Goal: Information Seeking & Learning: Compare options

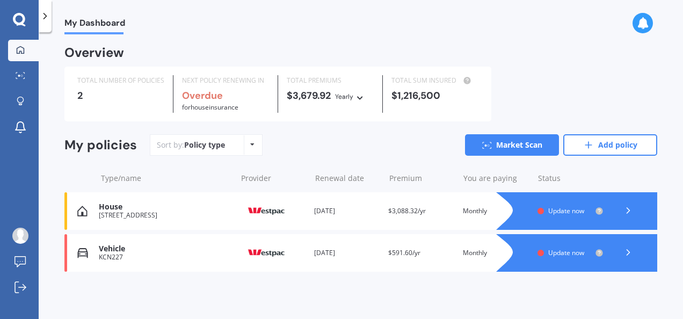
click at [629, 211] on icon at bounding box center [628, 210] width 11 height 11
click at [592, 146] on icon at bounding box center [588, 145] width 11 height 11
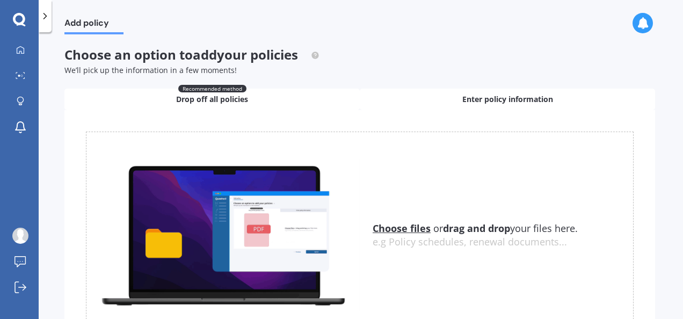
click at [526, 100] on span "Enter policy information" at bounding box center [508, 99] width 91 height 11
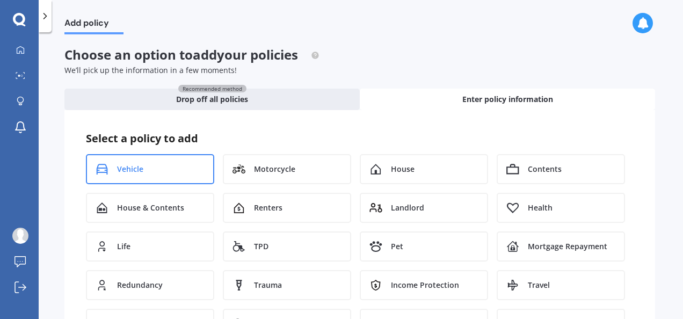
click at [145, 173] on div "Vehicle" at bounding box center [150, 169] width 128 height 30
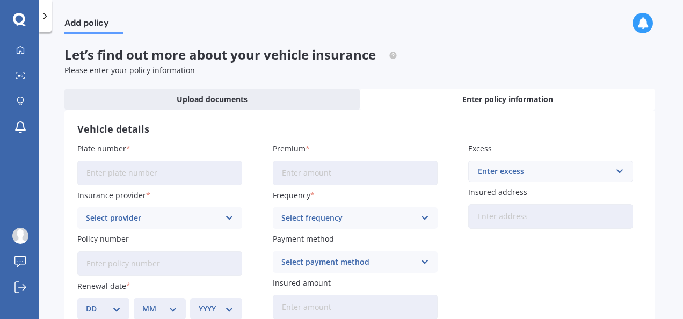
click at [107, 169] on input "Plate number" at bounding box center [159, 173] width 165 height 25
type input "QUJ848"
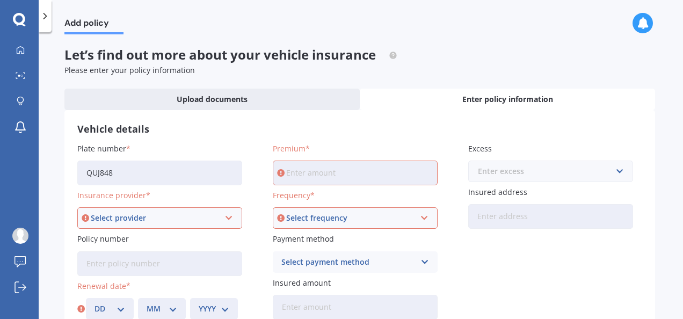
click at [613, 169] on input "text" at bounding box center [546, 171] width 155 height 20
type input "1000"
click at [330, 171] on input "Premium" at bounding box center [355, 173] width 165 height 25
click at [225, 214] on icon at bounding box center [229, 218] width 9 height 12
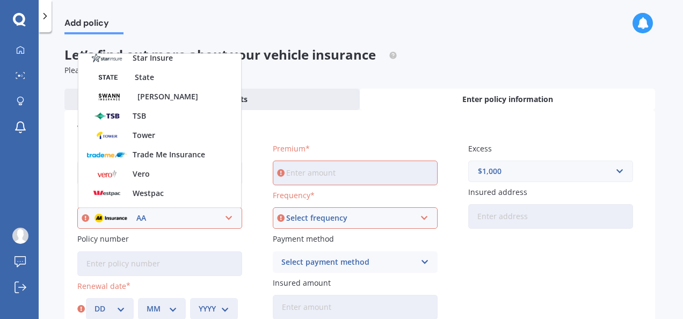
scroll to position [456, 0]
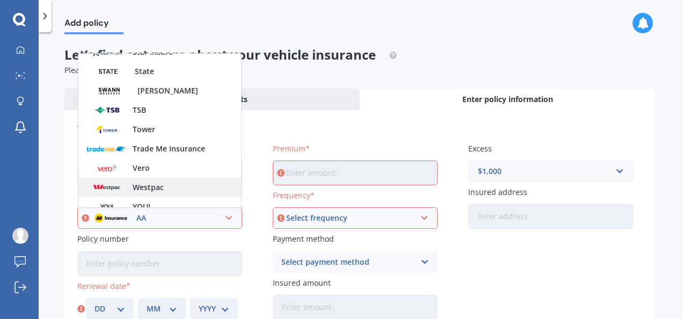
click at [155, 187] on span "Westpac" at bounding box center [148, 188] width 31 height 8
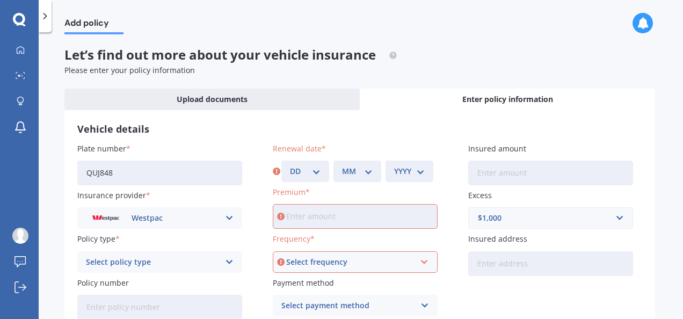
click at [318, 168] on select "DD 01 02 03 04 05 06 07 08 09 10 11 12 13 14 15 16 17 18 19 20 21 22 23 24 25 2…" at bounding box center [305, 171] width 31 height 12
select select "13"
click at [290, 165] on select "DD 01 02 03 04 05 06 07 08 09 10 11 12 13 14 15 16 17 18 19 20 21 22 23 24 25 2…" at bounding box center [305, 171] width 31 height 12
click at [369, 171] on select "MM 01 02 03 04 05 06 07 08 09 10 11 12" at bounding box center [357, 171] width 31 height 12
select select "10"
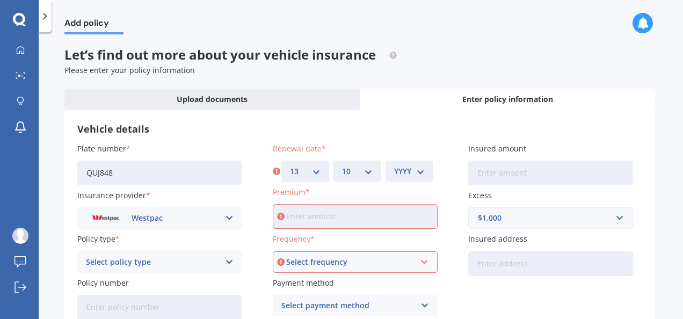
click at [342, 165] on select "MM 01 02 03 04 05 06 07 08 09 10 11 12" at bounding box center [357, 171] width 31 height 12
click at [420, 170] on select "YYYY 2027 2026 2025 2024 2023 2022 2021 2020 2019 2018 2017 2016 2015 2014 2013…" at bounding box center [409, 171] width 31 height 12
select select "2025"
click at [394, 165] on select "YYYY 2027 2026 2025 2024 2023 2022 2021 2020 2019 2018 2017 2016 2015 2014 2013…" at bounding box center [409, 171] width 31 height 12
click at [482, 171] on input "Insured amount" at bounding box center [550, 173] width 165 height 25
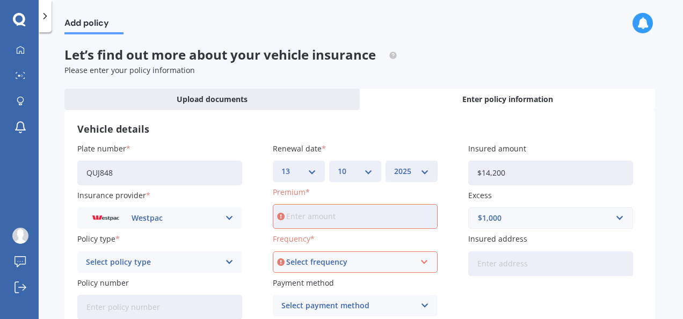
type input "$14,200"
click at [334, 215] on input "Premium" at bounding box center [355, 216] width 165 height 25
click at [420, 260] on icon at bounding box center [424, 262] width 9 height 12
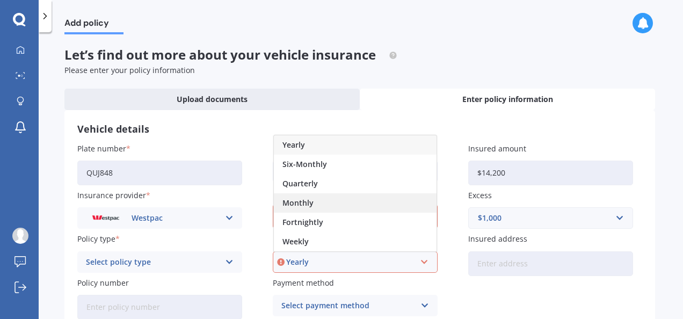
click at [299, 203] on span "Monthly" at bounding box center [298, 203] width 31 height 8
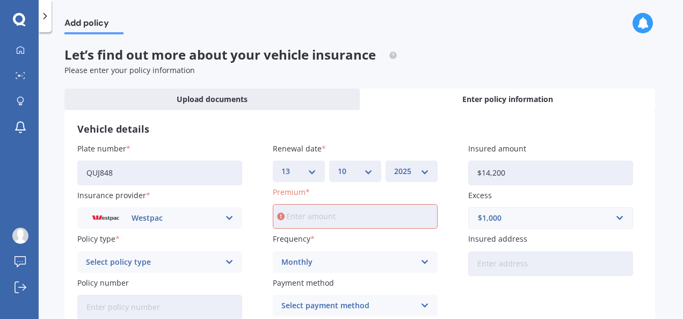
click at [295, 216] on input "Premium" at bounding box center [355, 216] width 165 height 25
type input "$52.42"
click at [231, 261] on icon at bounding box center [229, 262] width 9 height 12
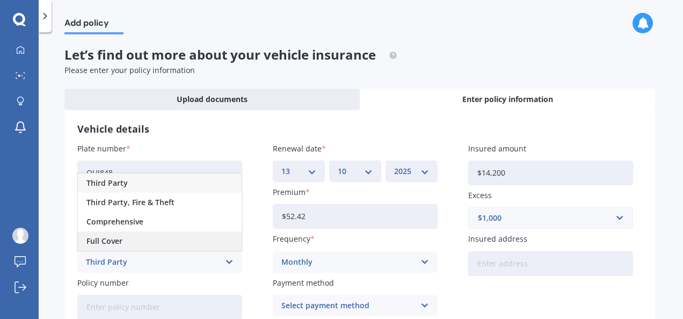
click at [103, 242] on span "Full Cover" at bounding box center [104, 241] width 36 height 8
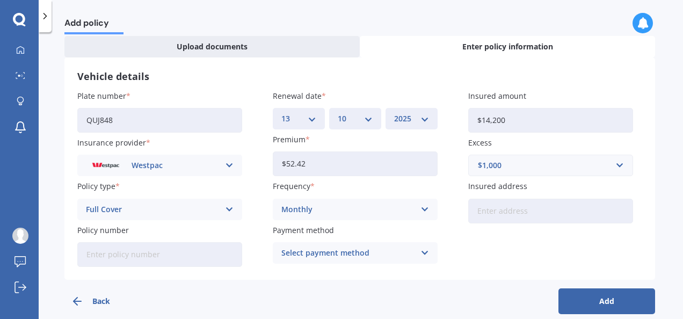
scroll to position [54, 0]
click at [492, 210] on input "Insured address" at bounding box center [550, 210] width 165 height 25
type input "[STREET_ADDRESS]"
click at [105, 254] on input "Policy number" at bounding box center [159, 253] width 165 height 25
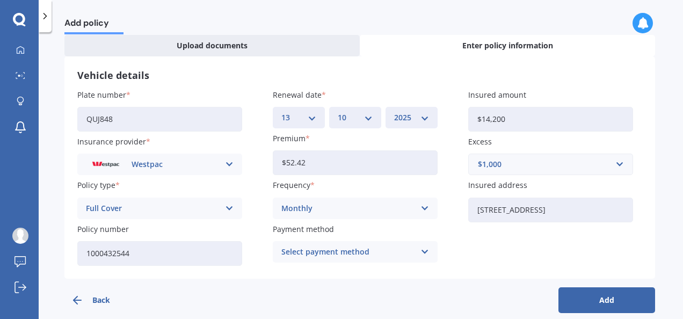
type input "1000432544"
click at [424, 251] on icon at bounding box center [425, 252] width 9 height 12
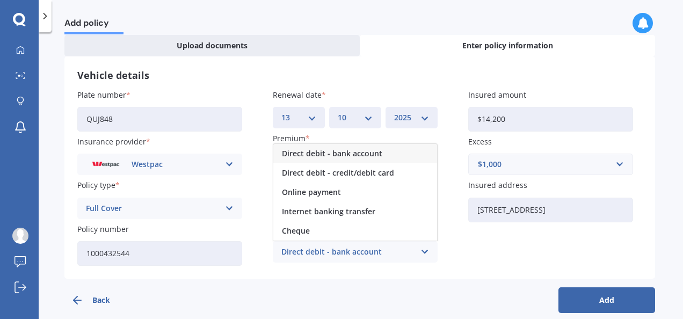
click at [308, 251] on div "Direct debit - bank account" at bounding box center [348, 252] width 134 height 12
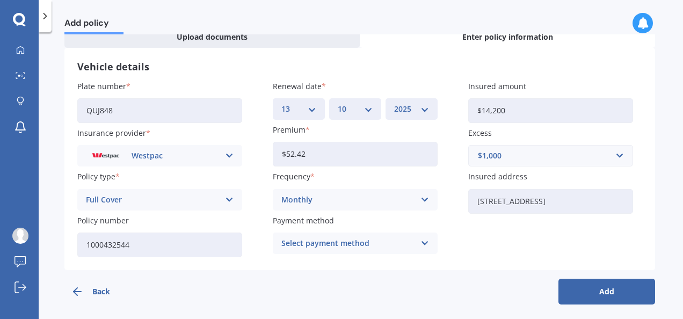
scroll to position [67, 0]
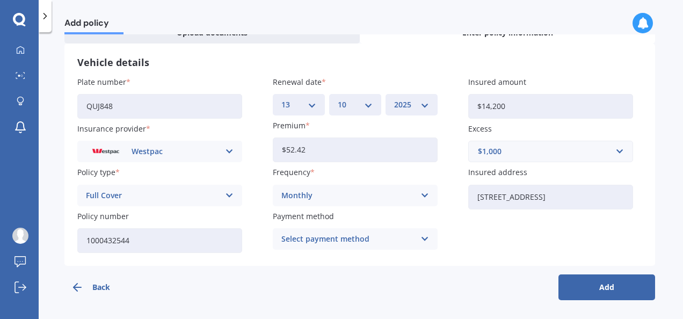
click at [577, 288] on button "Add" at bounding box center [607, 287] width 97 height 26
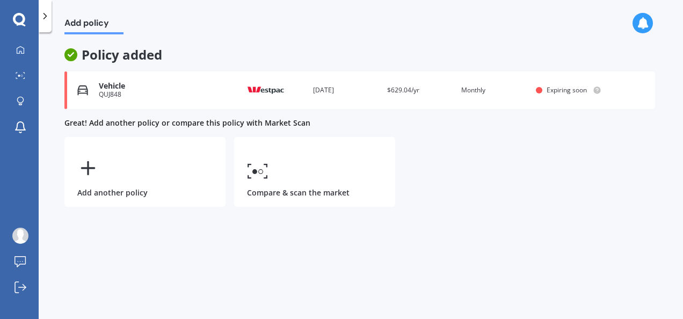
scroll to position [0, 0]
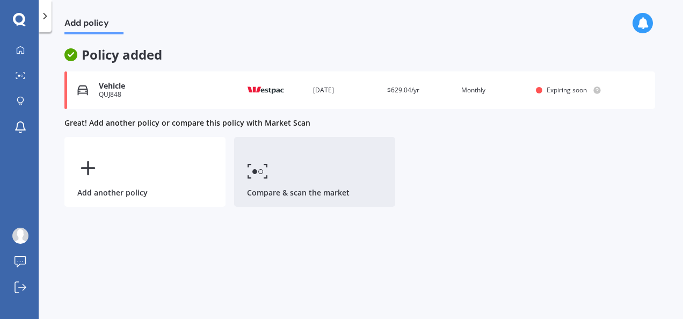
click at [266, 183] on link "Compare & scan the market" at bounding box center [314, 172] width 161 height 70
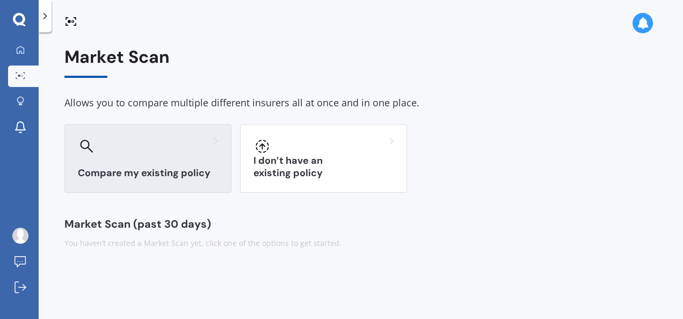
click at [140, 171] on h3 "Compare my existing policy" at bounding box center [148, 173] width 140 height 12
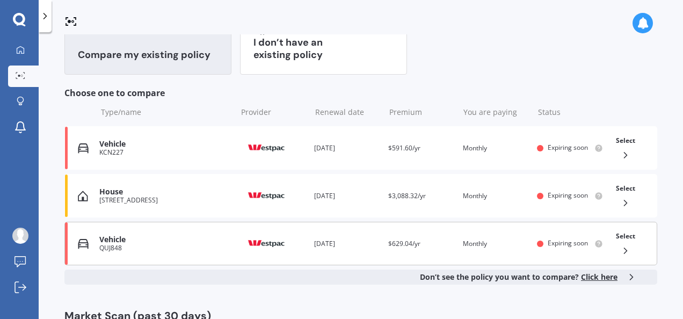
scroll to position [119, 0]
click at [124, 235] on div "Vehicle" at bounding box center [165, 238] width 132 height 9
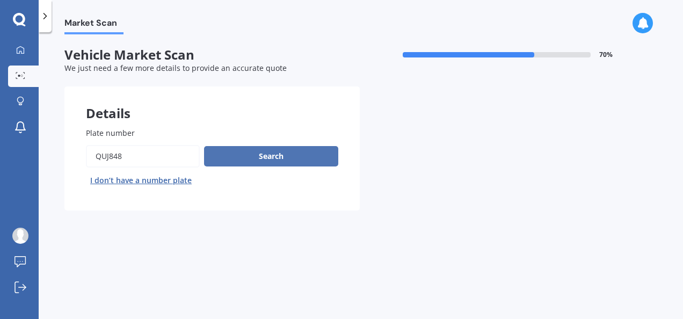
click at [262, 157] on button "Search" at bounding box center [271, 156] width 134 height 20
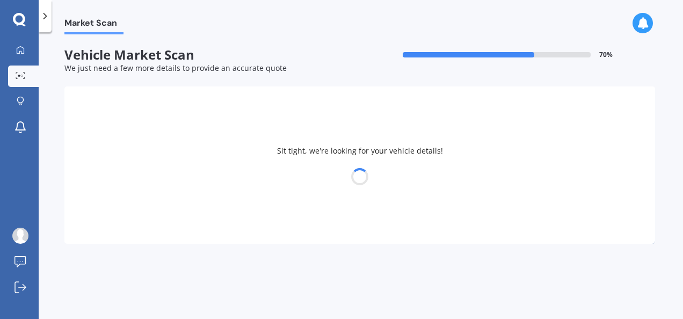
select select "MAZDA"
select select "DEMIO"
select select "27"
select select "12"
select select "1957"
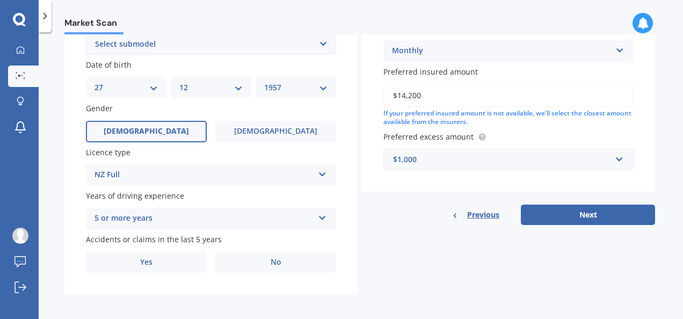
scroll to position [315, 0]
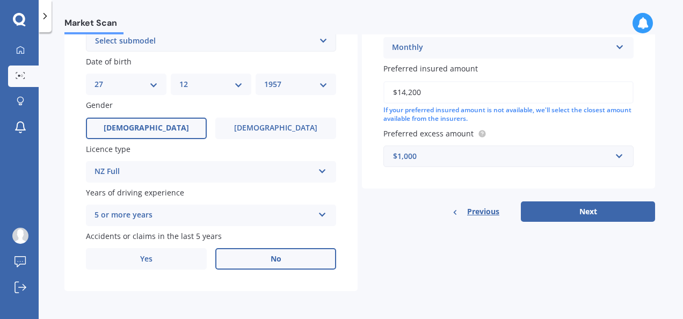
click at [276, 258] on span "No" at bounding box center [276, 259] width 11 height 9
click at [0, 0] on input "No" at bounding box center [0, 0] width 0 height 0
click at [593, 206] on button "Next" at bounding box center [588, 211] width 134 height 20
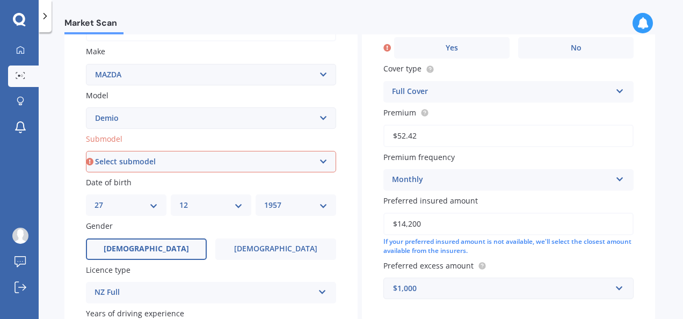
scroll to position [191, 0]
click at [322, 162] on select "Select submodel (All) Diesel Petrol XD Touring Turbo Diesel" at bounding box center [211, 162] width 250 height 21
select select "PETROL"
click at [86, 153] on select "Select submodel (All) Diesel Petrol XD Touring Turbo Diesel" at bounding box center [211, 162] width 250 height 21
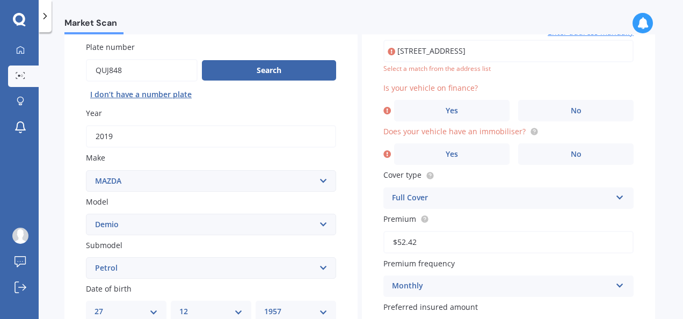
scroll to position [73, 0]
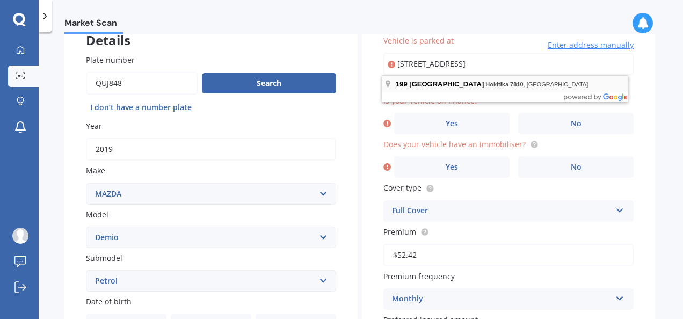
type input "[STREET_ADDRESS]"
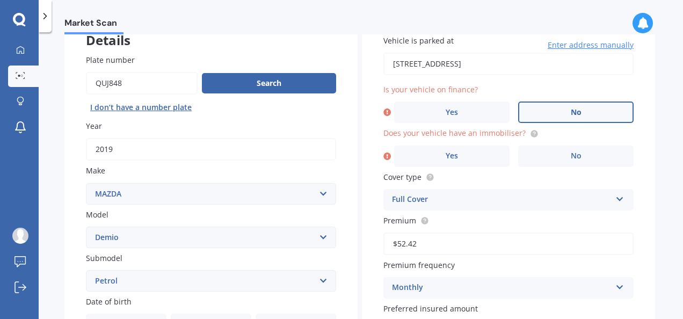
click at [584, 106] on label "No" at bounding box center [575, 112] width 115 height 21
click at [0, 0] on input "No" at bounding box center [0, 0] width 0 height 0
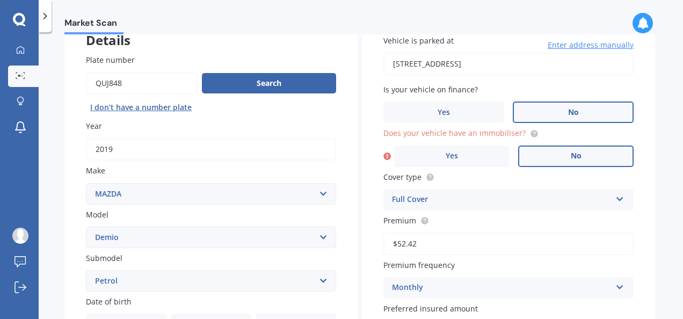
click at [567, 153] on label "No" at bounding box center [575, 156] width 115 height 21
click at [0, 0] on input "No" at bounding box center [0, 0] width 0 height 0
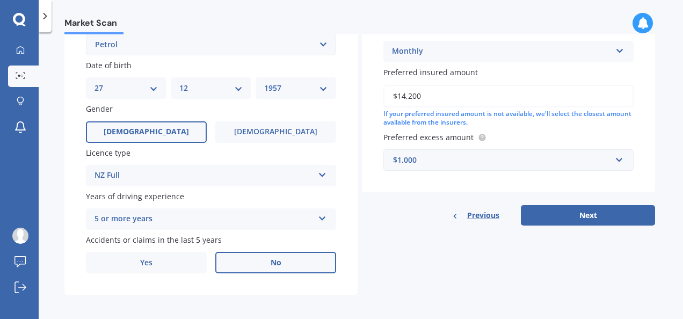
scroll to position [315, 0]
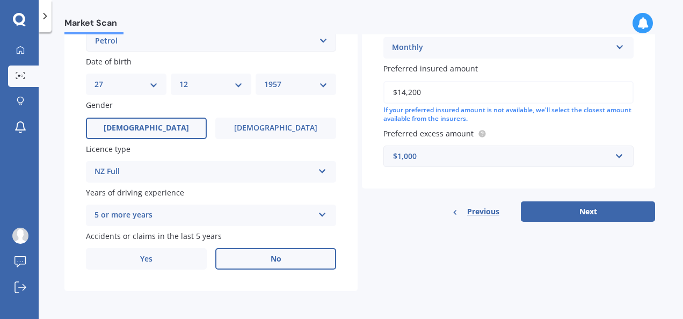
click at [318, 213] on icon at bounding box center [322, 213] width 9 height 8
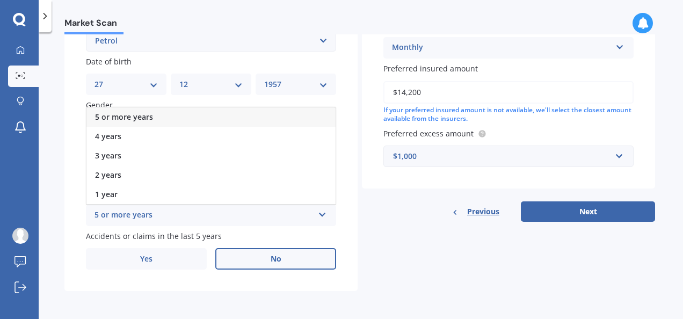
click at [131, 115] on span "5 or more years" at bounding box center [124, 117] width 58 height 10
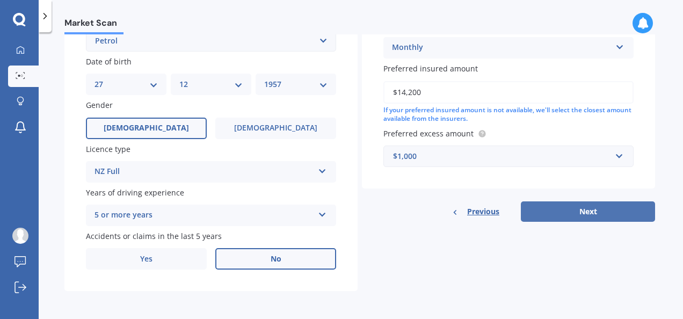
click at [587, 213] on button "Next" at bounding box center [588, 211] width 134 height 20
select select "27"
select select "12"
select select "1957"
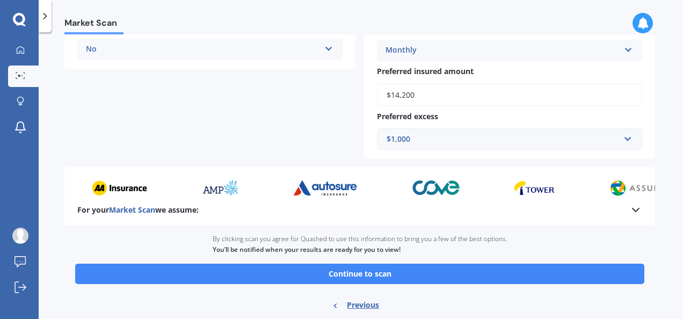
scroll to position [301, 0]
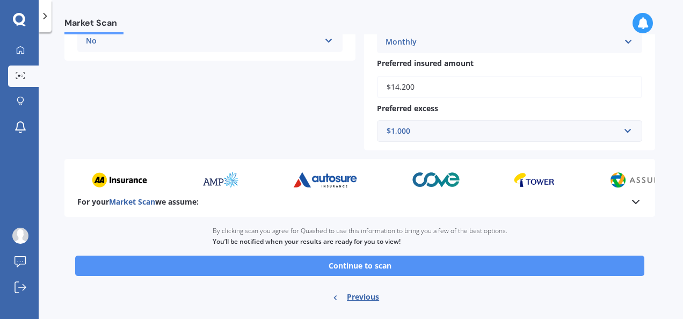
click at [358, 268] on button "Continue to scan" at bounding box center [359, 266] width 569 height 20
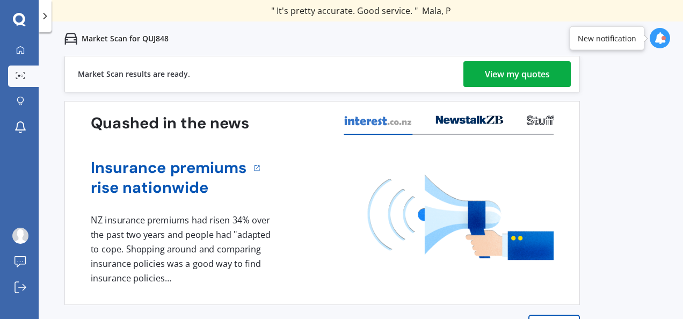
click at [495, 73] on div "View my quotes" at bounding box center [517, 74] width 65 height 26
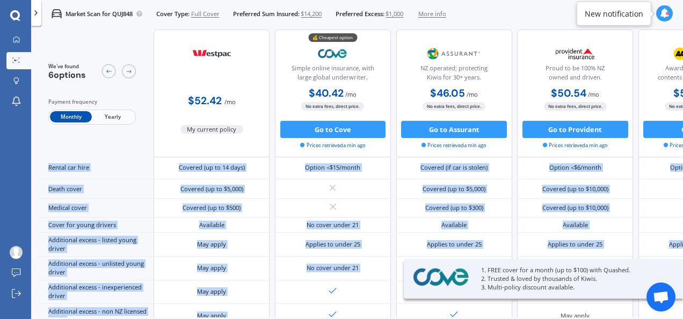
scroll to position [561, 0]
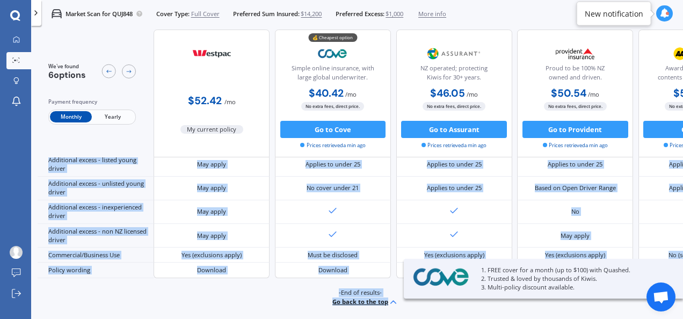
drag, startPoint x: 456, startPoint y: 312, endPoint x: 466, endPoint y: 312, distance: 10.2
click at [466, 312] on div "We've found 6 options Payment frequency Monthly Yearly $52.42 / mo My current p…" at bounding box center [361, 174] width 646 height 288
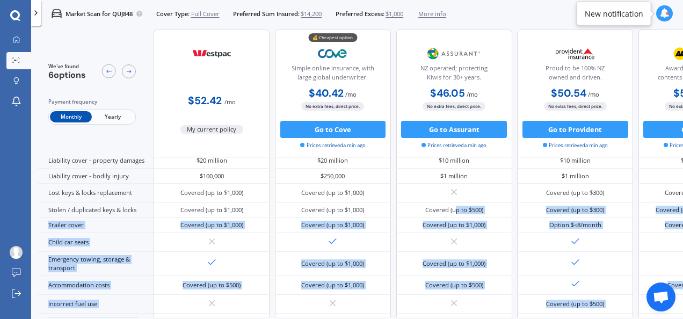
scroll to position [122, 0]
